Goal: Find specific page/section: Find specific page/section

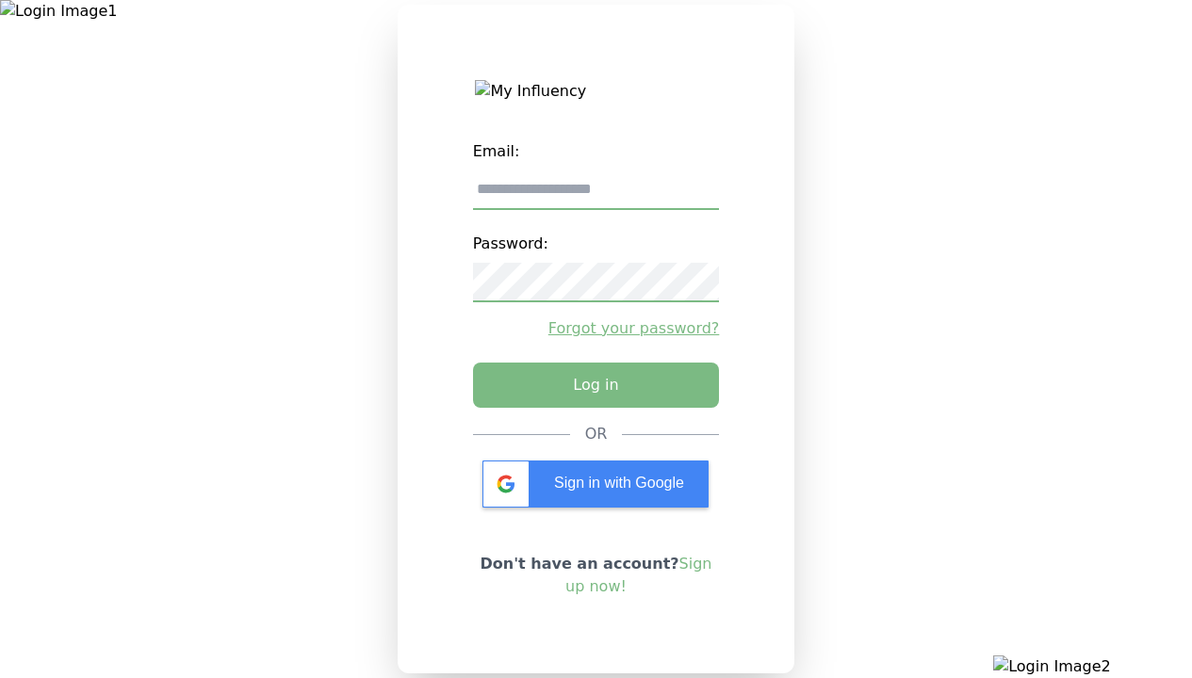
click at [596, 197] on input "email" at bounding box center [596, 191] width 247 height 40
type input "**********"
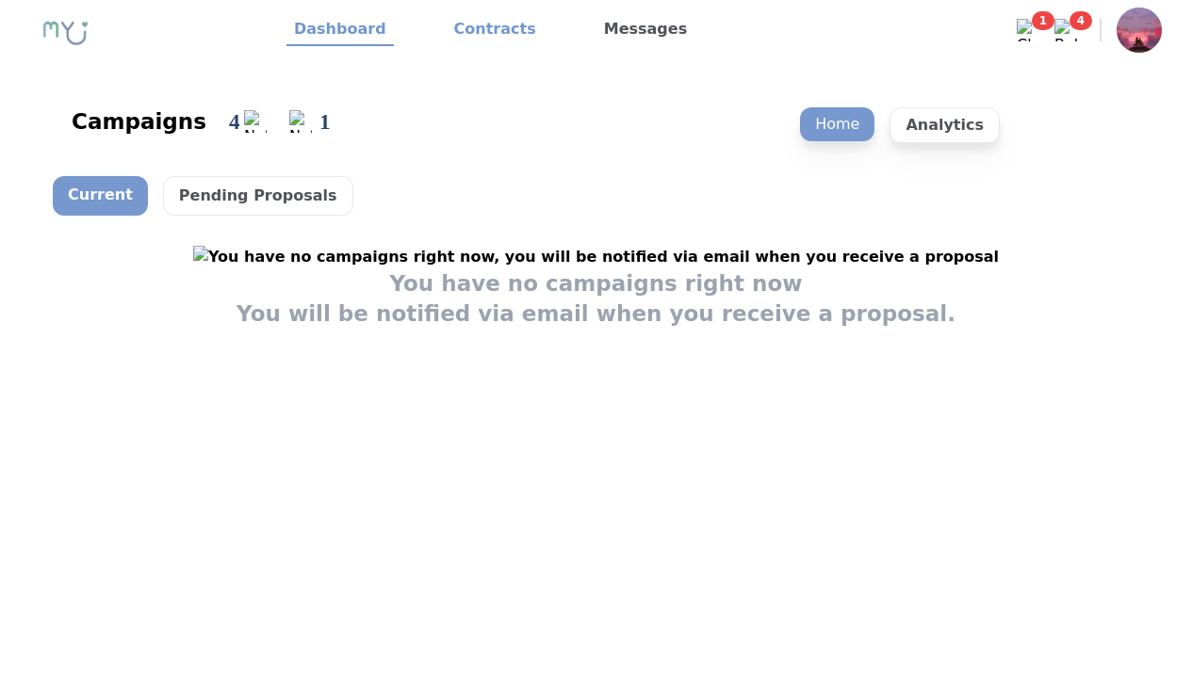
click at [483, 30] on link "Contracts" at bounding box center [495, 30] width 97 height 32
